Goal: Check status: Check status

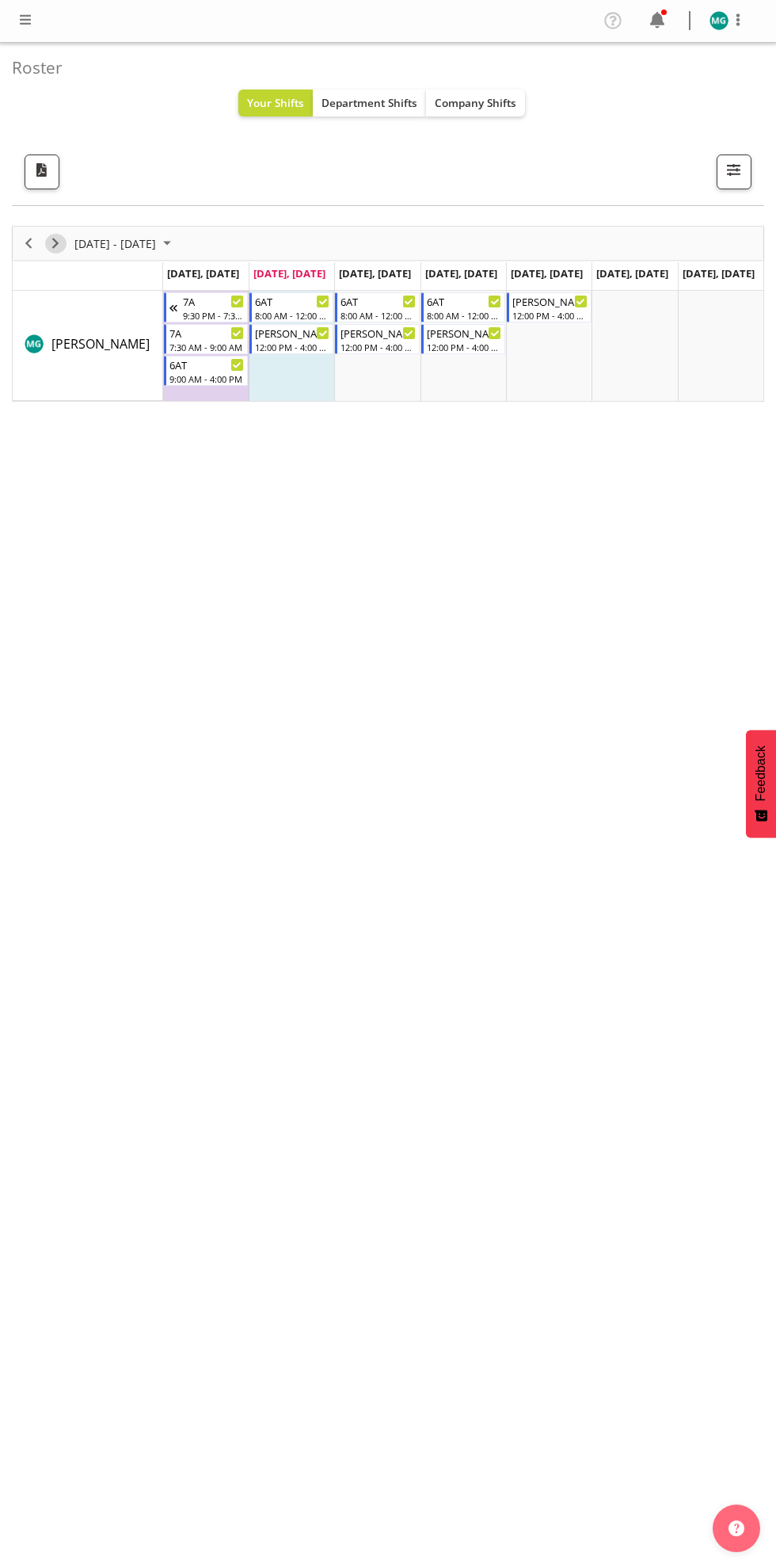
click at [50, 244] on span "Next" at bounding box center [56, 243] width 19 height 20
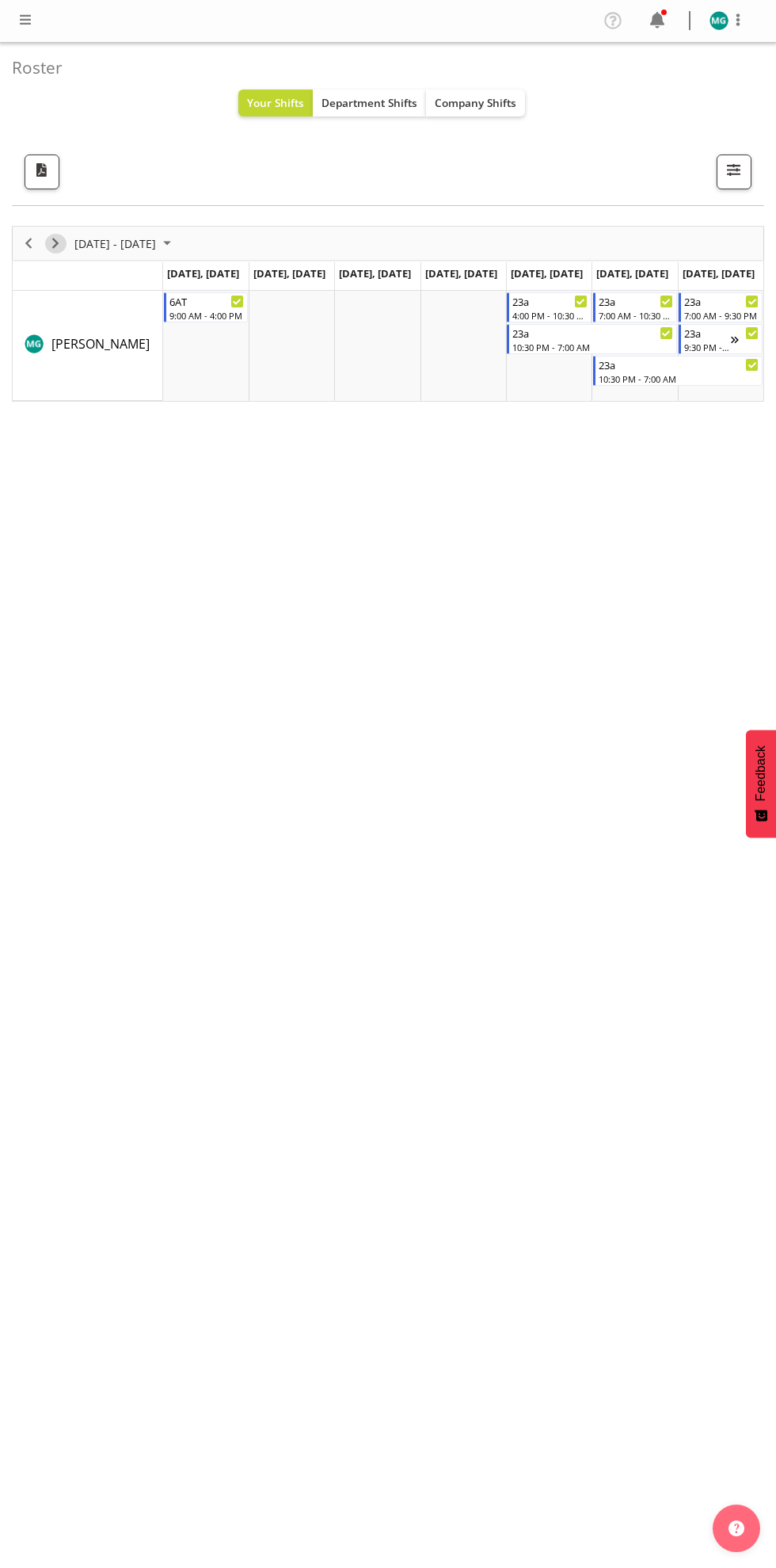
click at [61, 249] on span "Next" at bounding box center [56, 243] width 19 height 20
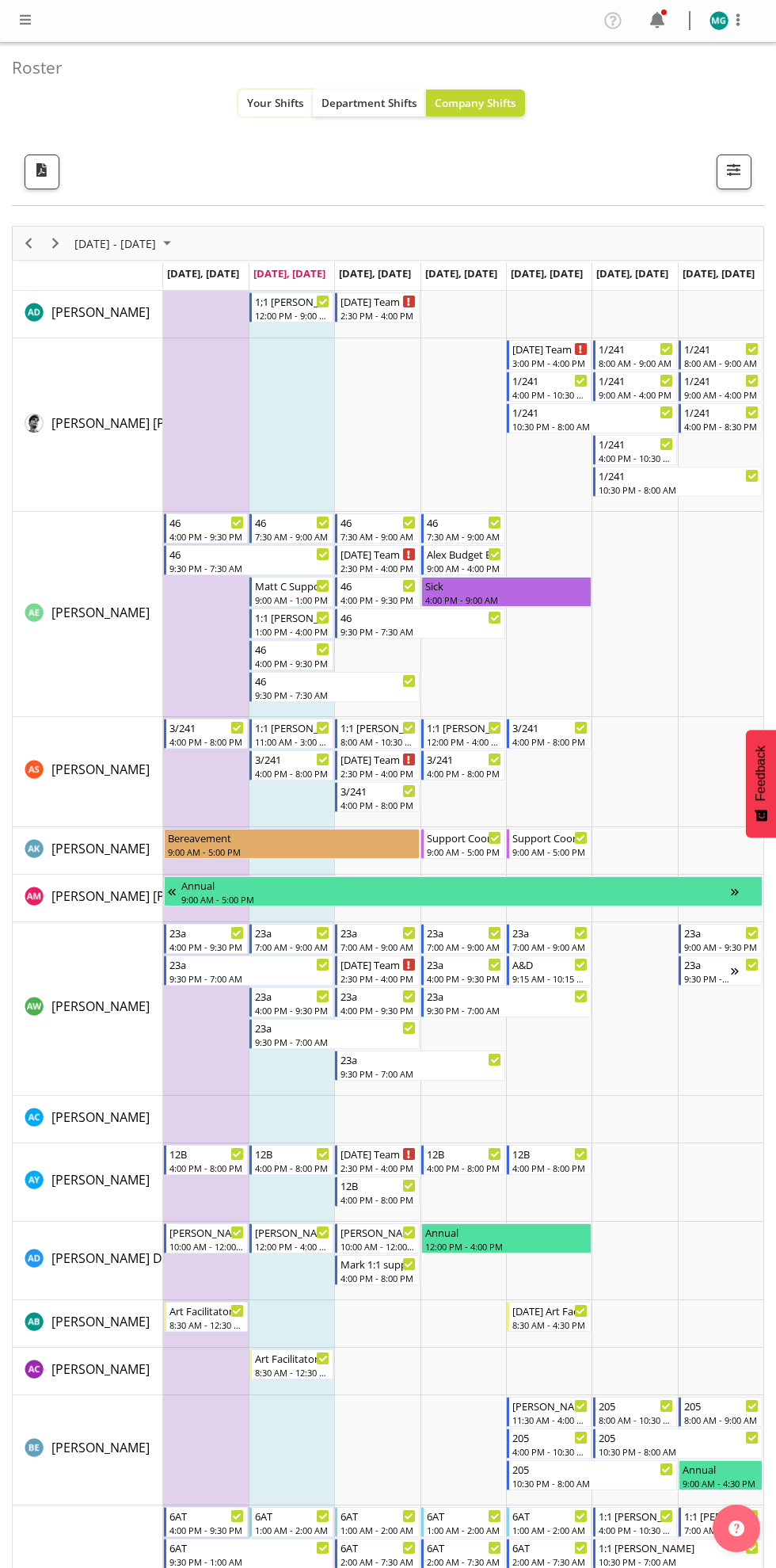
click at [253, 107] on span "Your Shifts" at bounding box center [276, 102] width 57 height 15
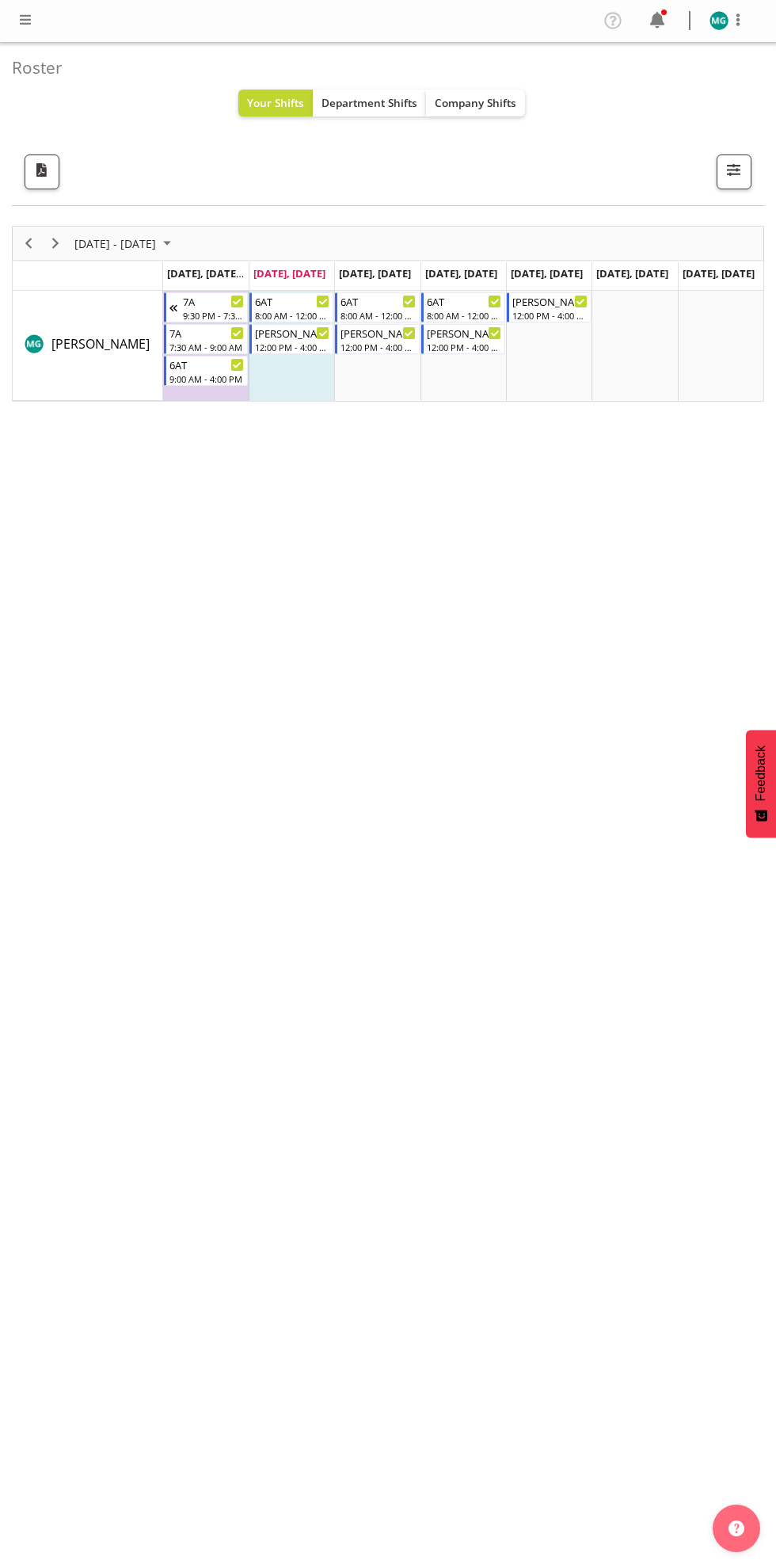
click at [56, 275] on div "Timeline Week of September 23, 2025" at bounding box center [88, 277] width 150 height 6
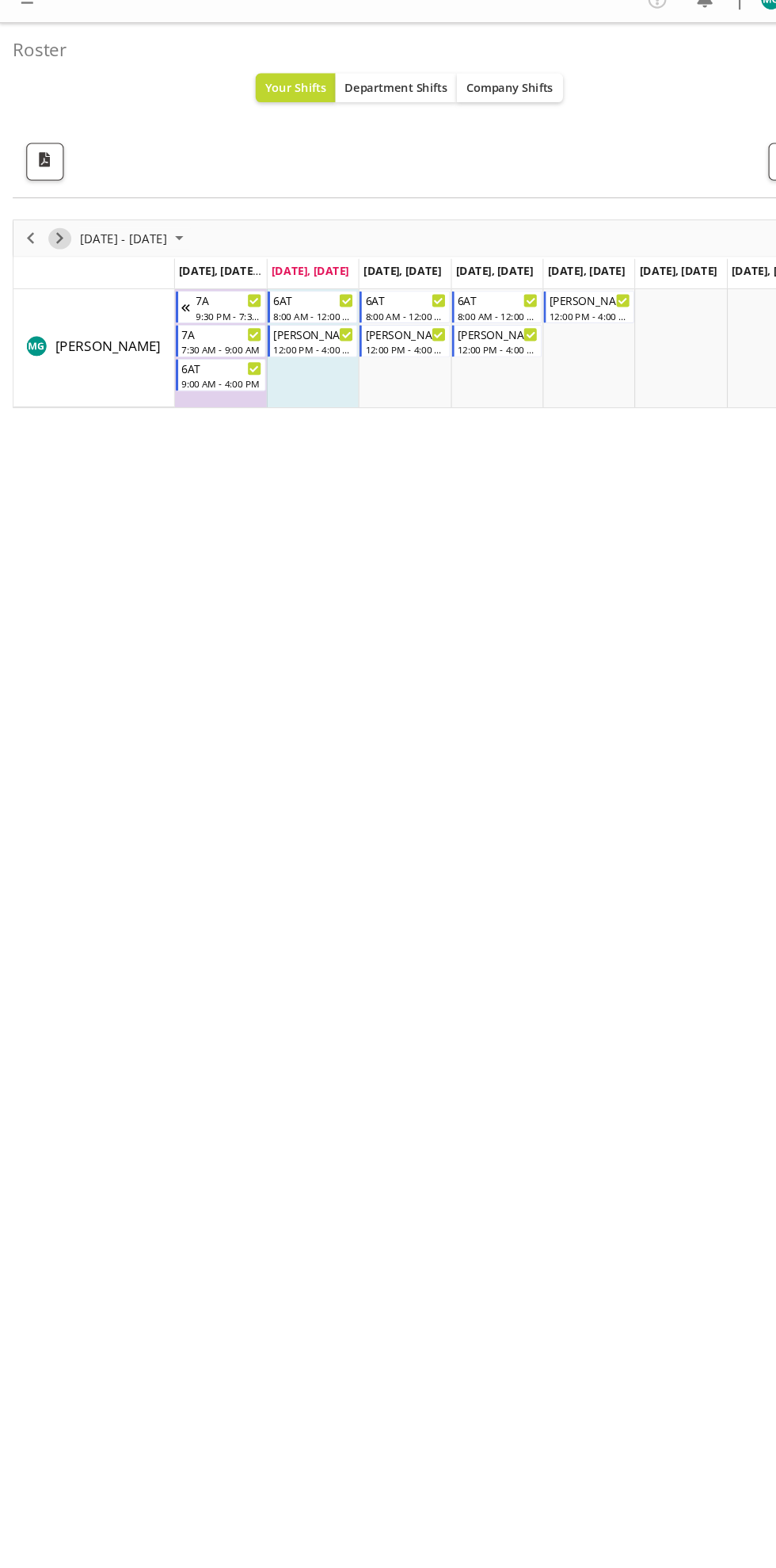
click at [56, 241] on span "Next" at bounding box center [56, 243] width 19 height 20
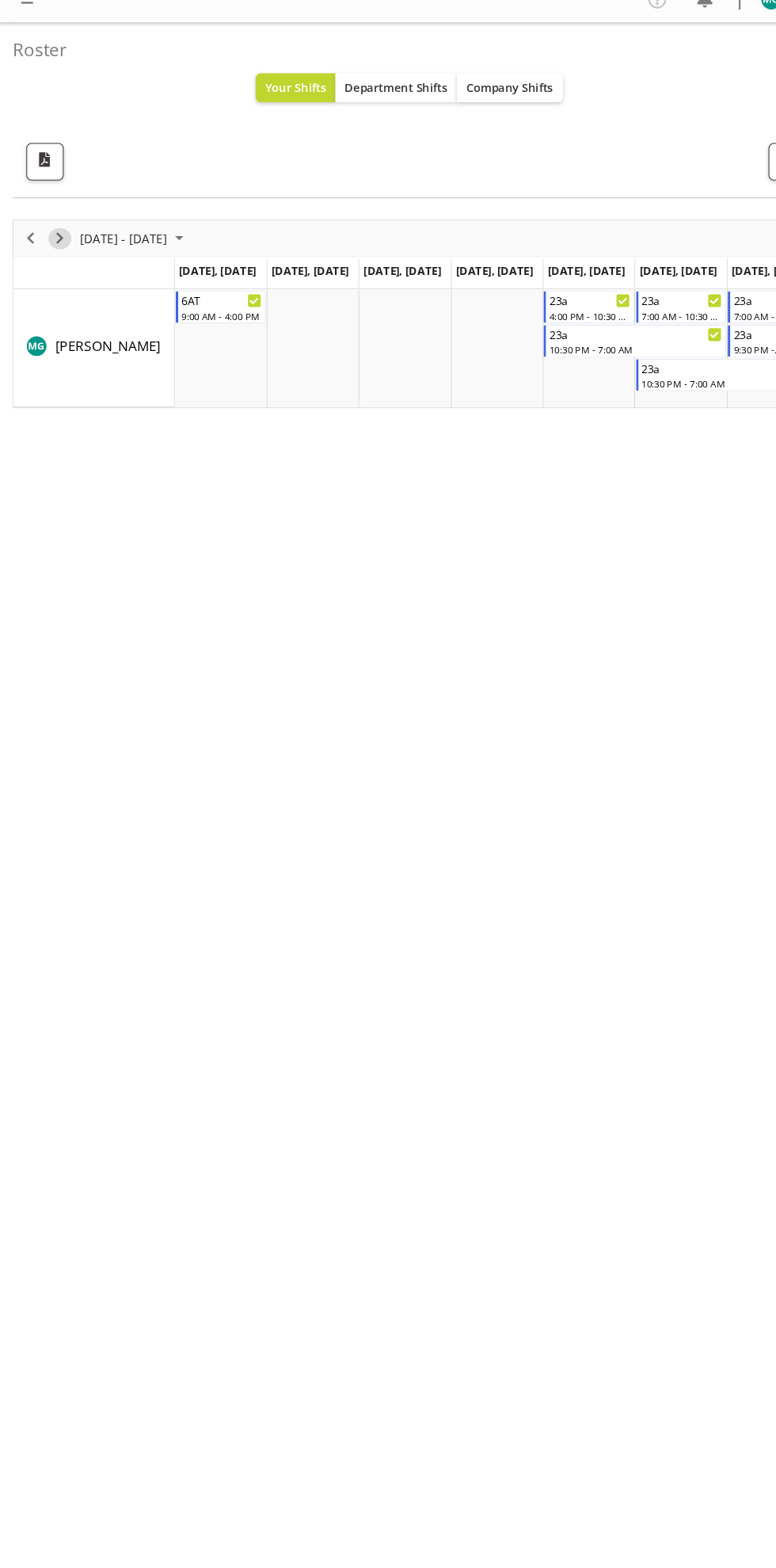
click at [55, 242] on span "Next" at bounding box center [56, 243] width 19 height 20
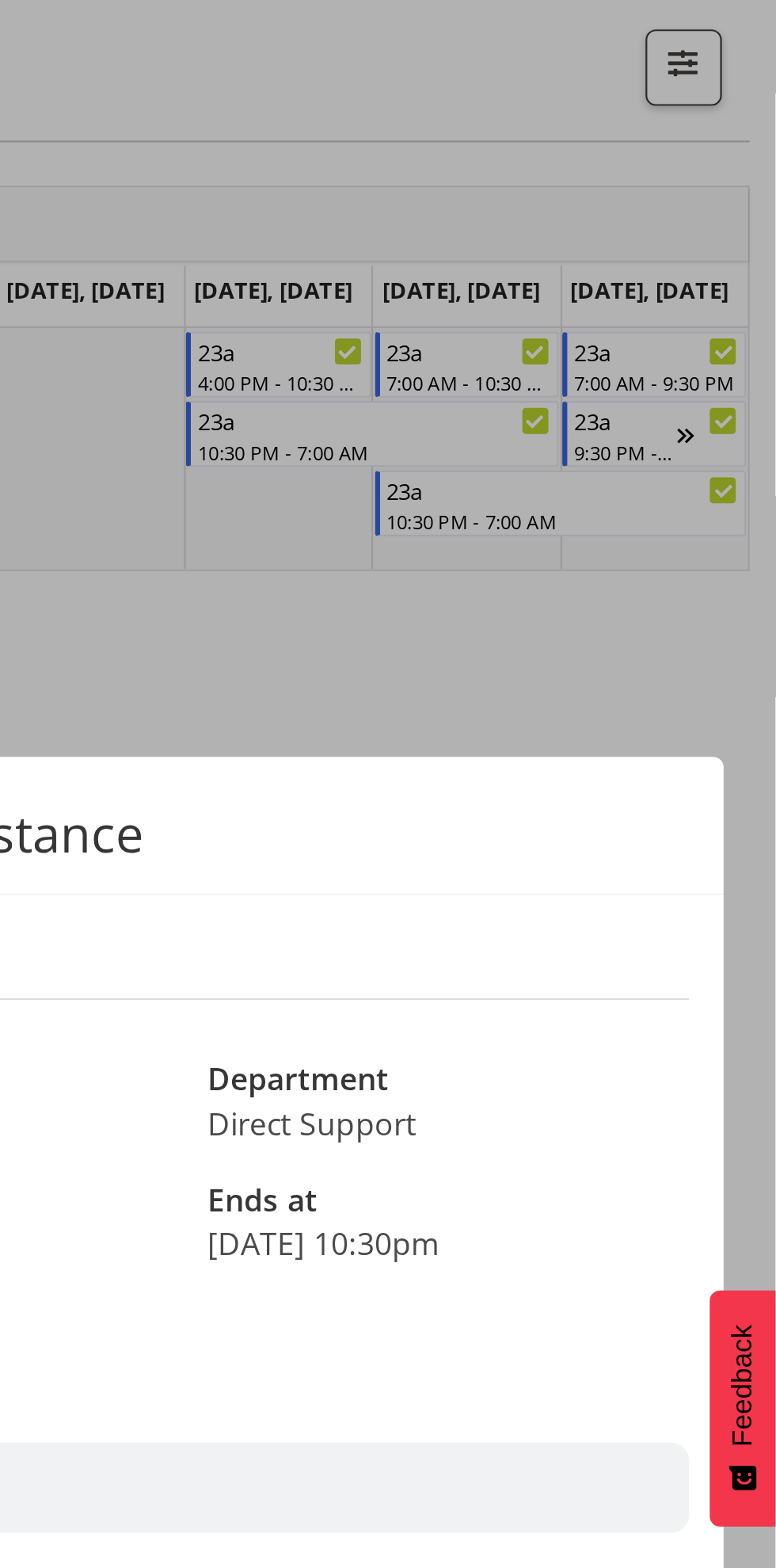
click at [630, 445] on div at bounding box center [388, 784] width 776 height 1568
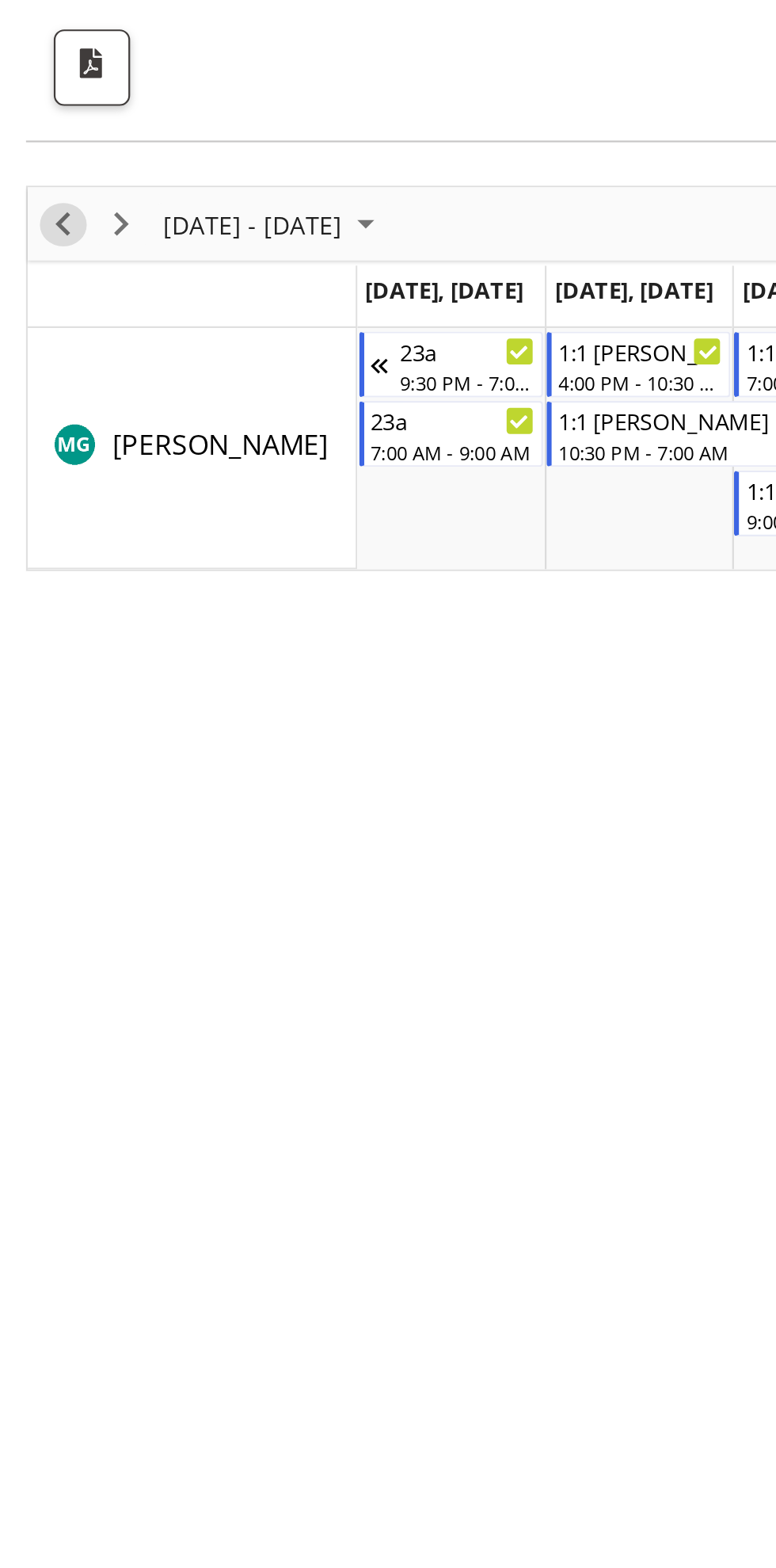
click at [22, 238] on span "Previous" at bounding box center [29, 243] width 19 height 20
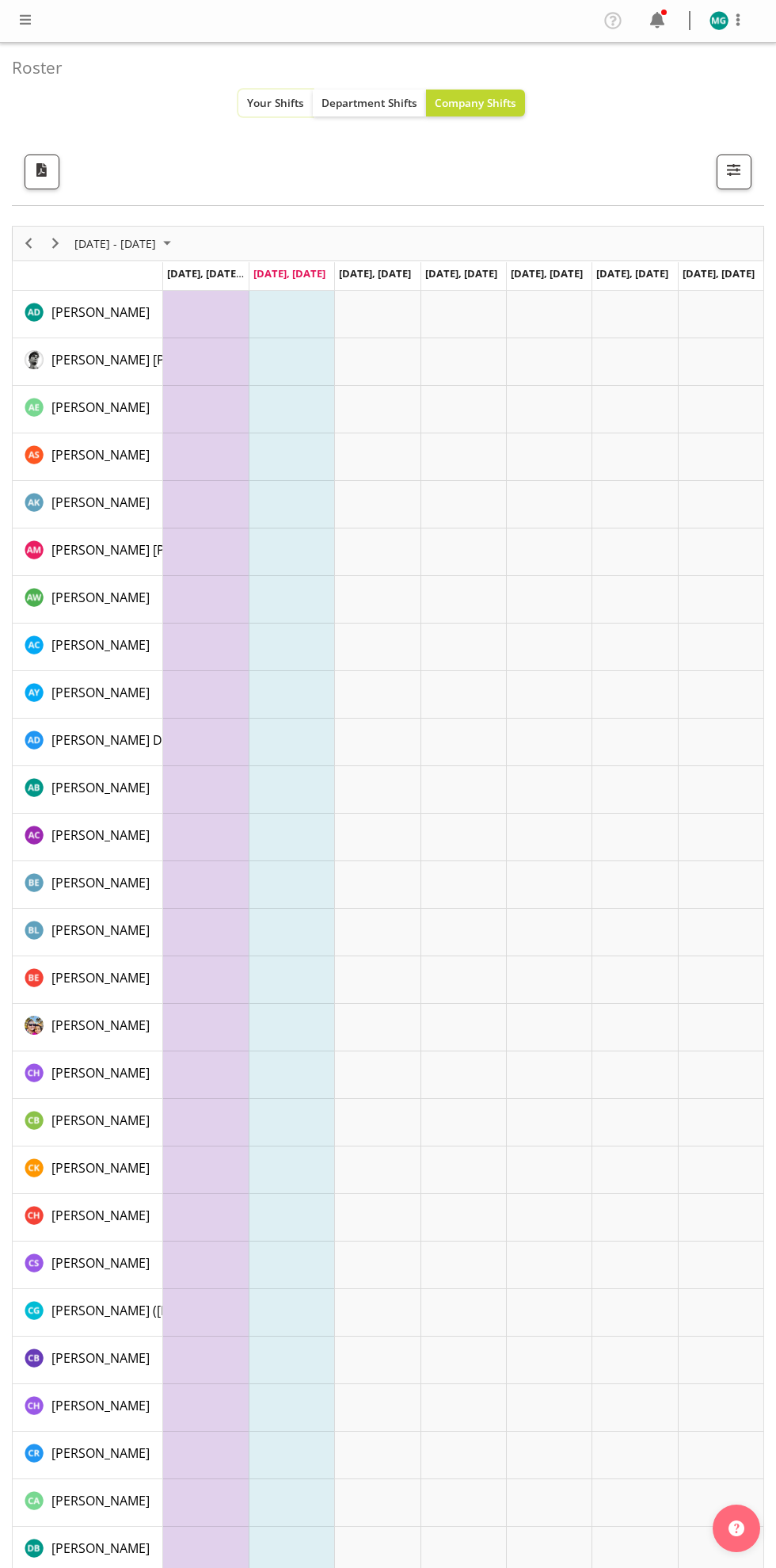
click at [269, 104] on span "Your Shifts" at bounding box center [276, 102] width 57 height 15
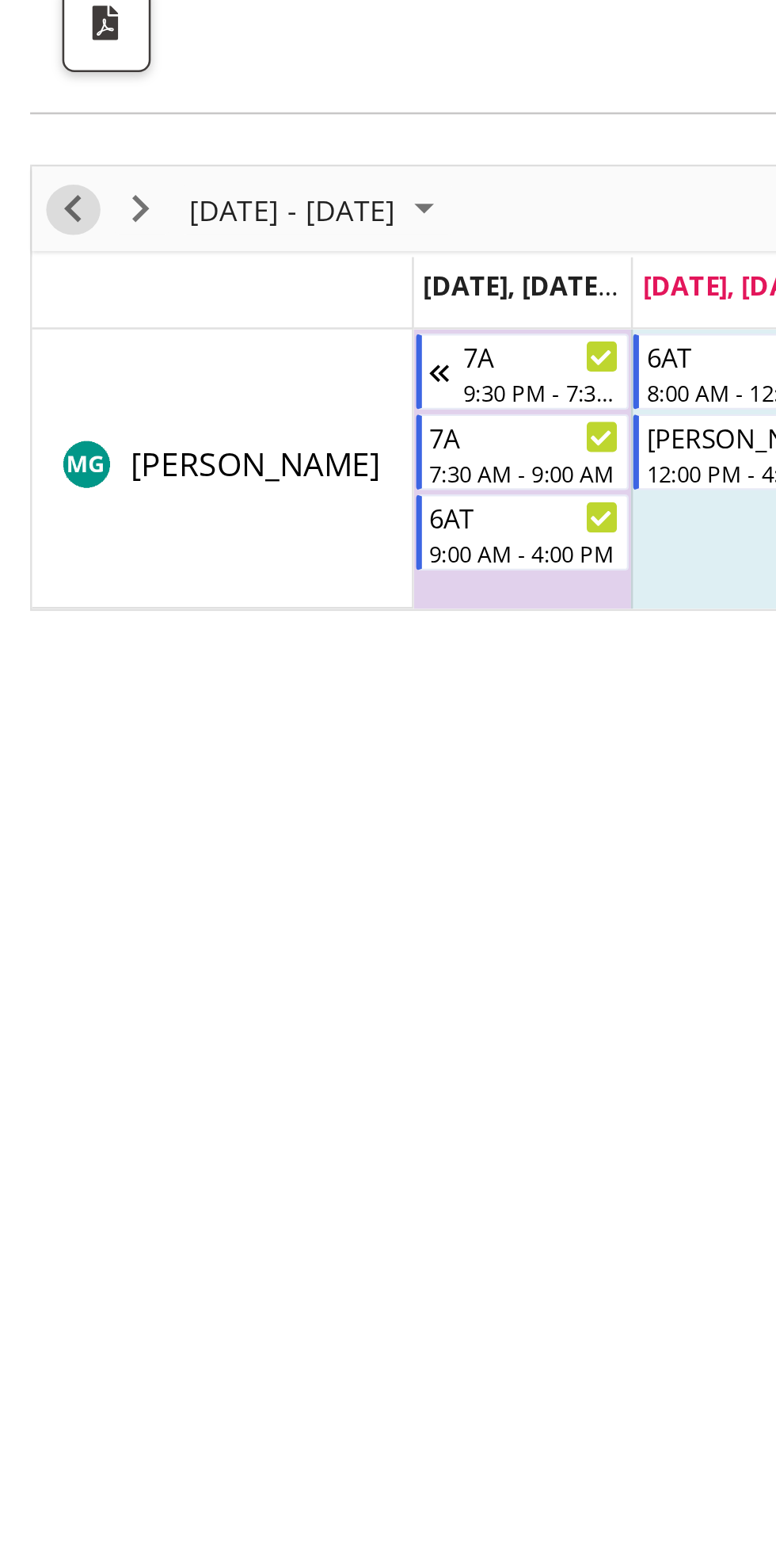
click at [33, 236] on span "Previous" at bounding box center [29, 243] width 19 height 20
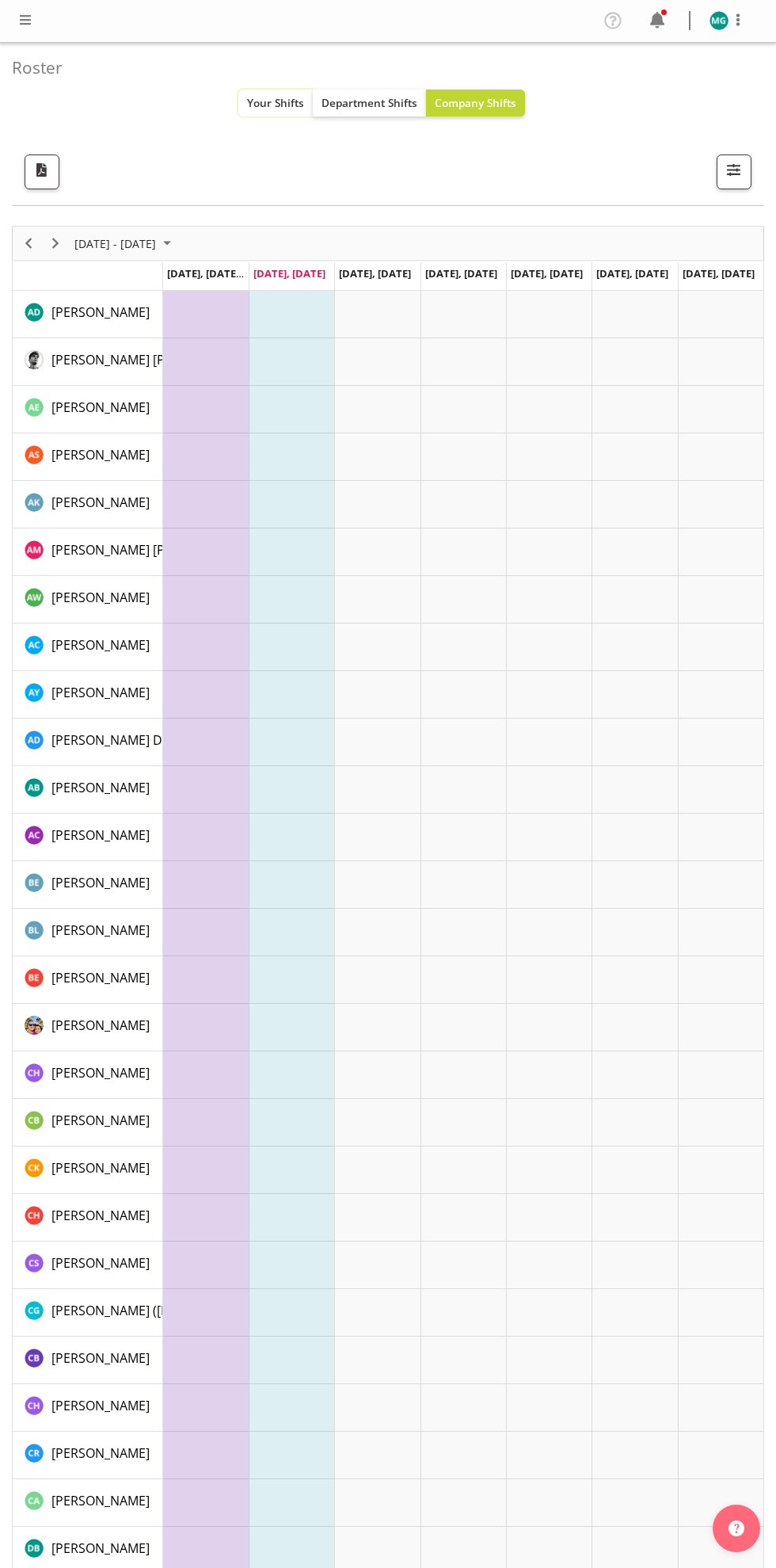
click at [292, 95] on span "Your Shifts" at bounding box center [276, 102] width 57 height 15
click at [0, 0] on div "Timeline Week of September 23, 2025" at bounding box center [0, 0] width 0 height 0
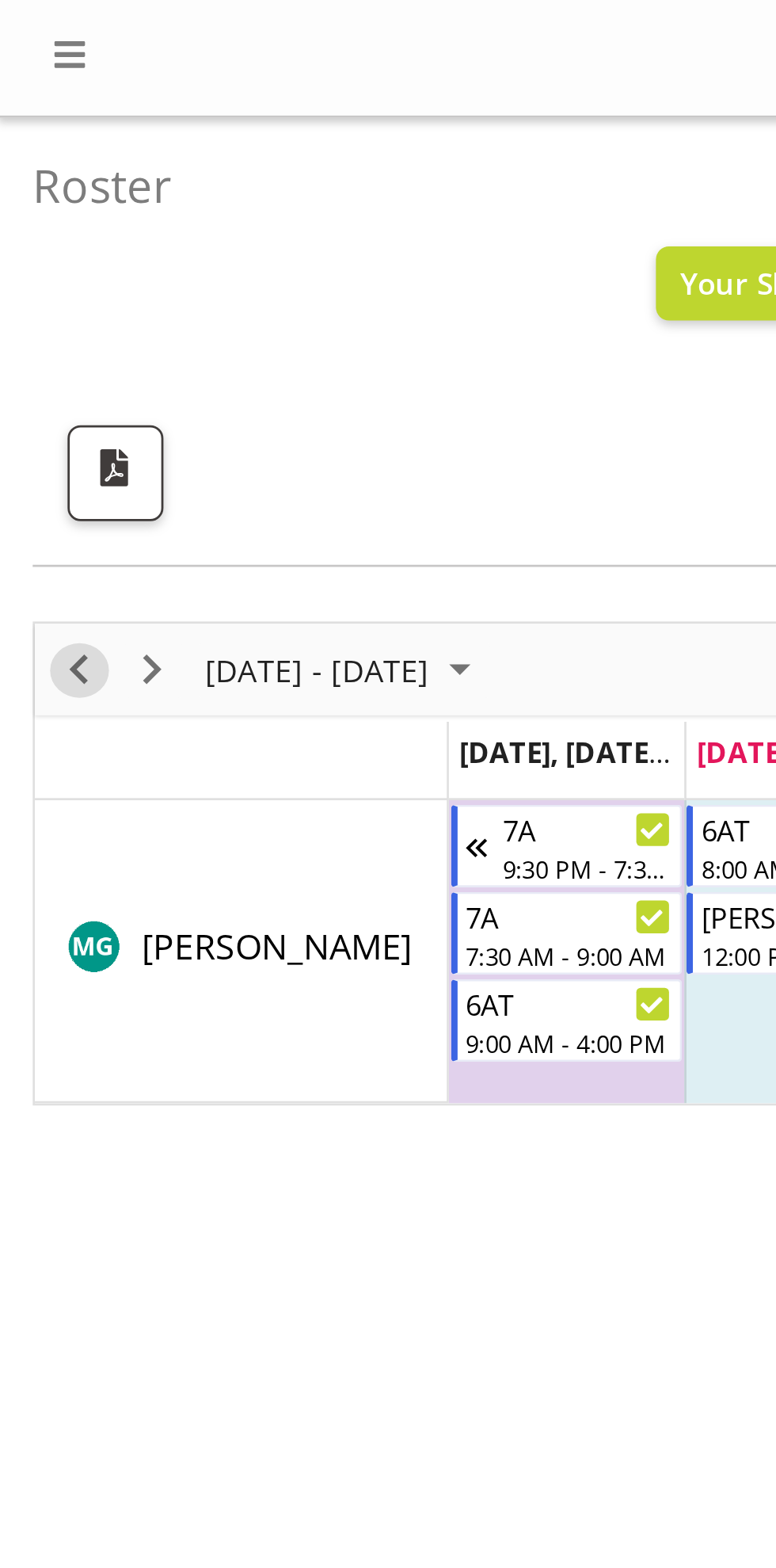
click at [35, 245] on span "Previous" at bounding box center [29, 243] width 19 height 20
